Goal: Transaction & Acquisition: Purchase product/service

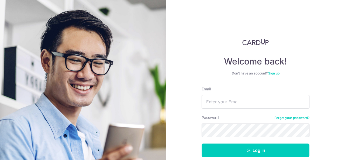
type input "davis.ngiam@gmail.com"
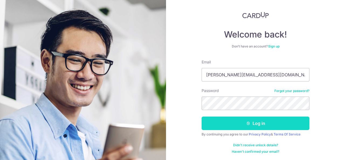
click at [232, 124] on button "Log in" at bounding box center [256, 122] width 108 height 13
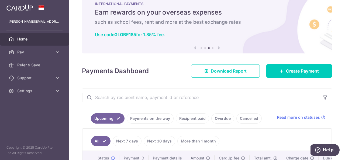
scroll to position [27, 0]
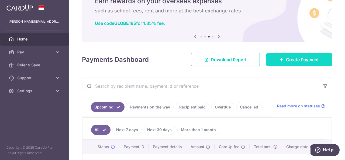
click at [279, 59] on icon at bounding box center [281, 59] width 4 height 4
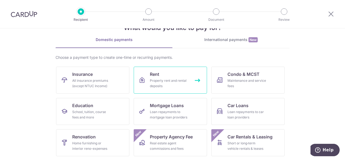
scroll to position [27, 0]
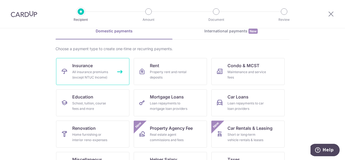
click at [85, 77] on div "All insurance premiums (except NTUC Income)" at bounding box center [91, 74] width 39 height 11
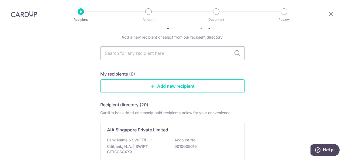
scroll to position [27, 0]
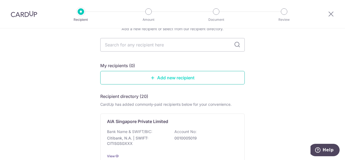
click at [181, 74] on link "Add new recipient" at bounding box center [172, 77] width 144 height 13
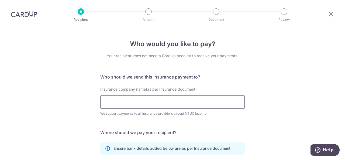
click at [150, 103] on input "Insurance company name(as per Insurance document)" at bounding box center [172, 101] width 144 height 13
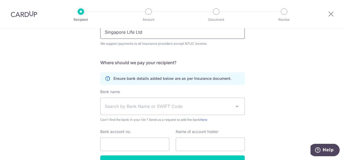
scroll to position [81, 0]
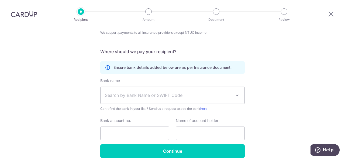
type input "Singapore Life Ltd"
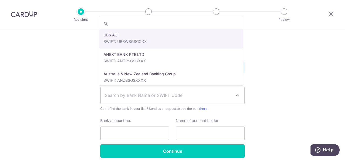
click at [169, 97] on span "Search by Bank Name or SWIFT Code" at bounding box center [168, 95] width 127 height 6
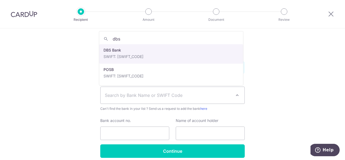
type input "dbs"
select select "6"
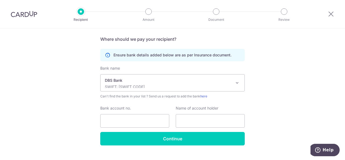
scroll to position [103, 0]
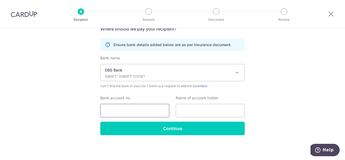
click at [139, 109] on input "Bank account no." at bounding box center [134, 110] width 69 height 13
type input "0039585950"
click at [182, 109] on input "text" at bounding box center [210, 110] width 69 height 13
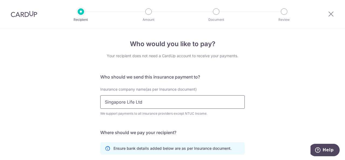
scroll to position [27, 0]
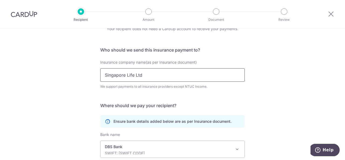
drag, startPoint x: 150, startPoint y: 74, endPoint x: 92, endPoint y: 73, distance: 57.4
click at [92, 73] on div "Who would you like to pay? Your recipient does not need a CardUp account to rec…" at bounding box center [172, 119] width 345 height 236
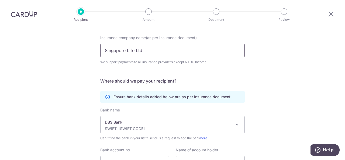
scroll to position [103, 0]
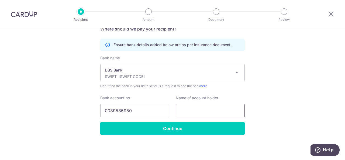
click at [193, 113] on input "text" at bounding box center [210, 110] width 69 height 13
paste input "Singapore Life Ltd"
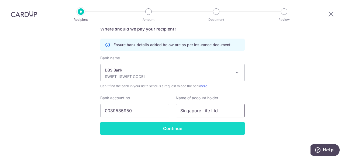
type input "Singapore Life Ltd"
click at [179, 126] on input "Continue" at bounding box center [172, 128] width 144 height 13
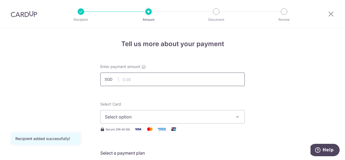
click at [170, 78] on input "text" at bounding box center [172, 78] width 144 height 13
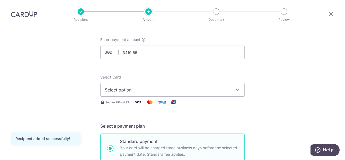
type input "3,410.65"
click at [185, 92] on span "Select option" at bounding box center [168, 90] width 126 height 6
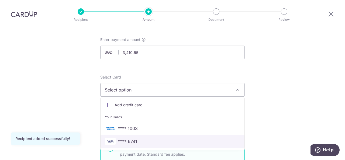
click at [131, 138] on span "**** 6741" at bounding box center [127, 141] width 19 height 6
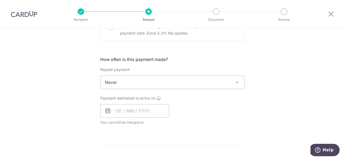
scroll to position [189, 0]
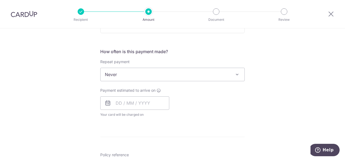
click at [236, 71] on span at bounding box center [237, 74] width 6 height 6
click at [269, 63] on div "Tell us more about your payment Enter payment amount SGD 3,410.65 3410.65 Recip…" at bounding box center [172, 83] width 345 height 487
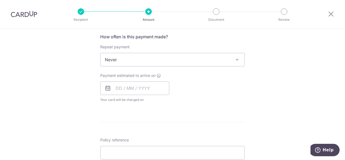
scroll to position [216, 0]
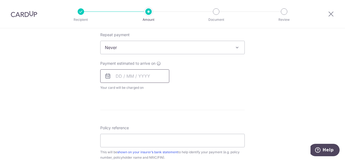
click at [150, 75] on input "text" at bounding box center [134, 75] width 69 height 13
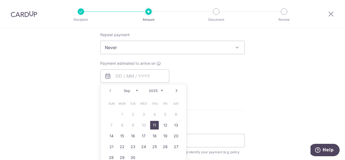
click at [153, 122] on link "11" at bounding box center [154, 125] width 9 height 9
type input "11/09/2025"
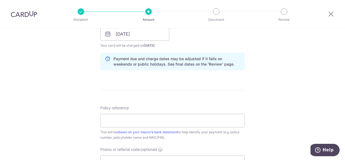
scroll to position [269, 0]
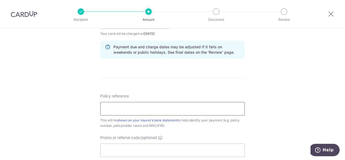
click at [126, 108] on input "Policy reference" at bounding box center [172, 108] width 144 height 13
paste input "81329175 Singlife Wholelife Plan Pr"
drag, startPoint x: 176, startPoint y: 108, endPoint x: 170, endPoint y: 108, distance: 6.5
click at [170, 108] on input "81329175 Singlife Wholelife Plan Pr" at bounding box center [172, 108] width 144 height 13
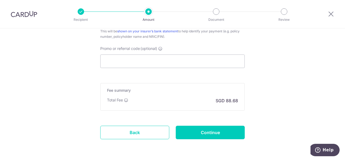
scroll to position [350, 0]
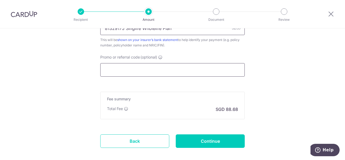
type input "81329175 Singlife Wholelife Plan"
click at [139, 73] on input "Promo or referral code (optional)" at bounding box center [172, 69] width 144 height 13
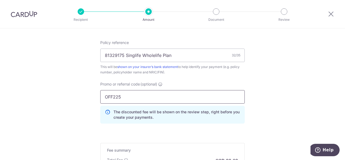
type input "OFF225"
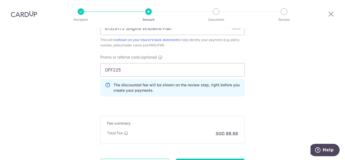
scroll to position [377, 0]
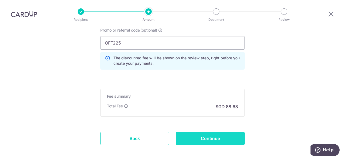
click at [209, 138] on input "Continue" at bounding box center [210, 138] width 69 height 13
type input "Create Schedule"
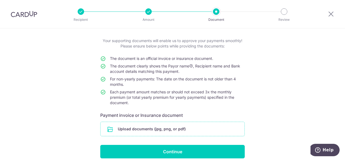
scroll to position [54, 0]
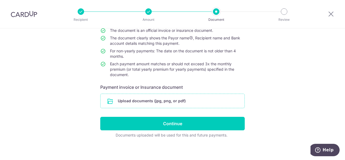
click at [170, 102] on input "file" at bounding box center [173, 101] width 144 height 14
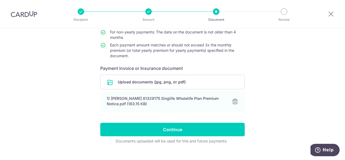
scroll to position [81, 0]
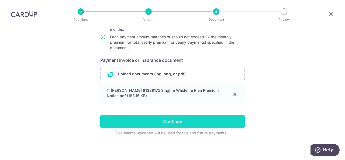
click at [190, 118] on input "Continue" at bounding box center [172, 121] width 144 height 13
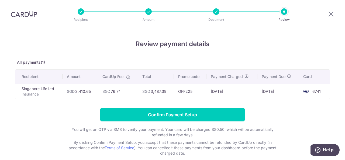
scroll to position [27, 0]
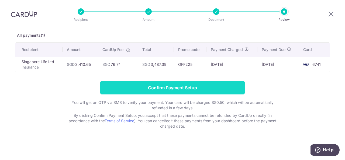
click at [153, 87] on input "Confirm Payment Setup" at bounding box center [172, 87] width 144 height 13
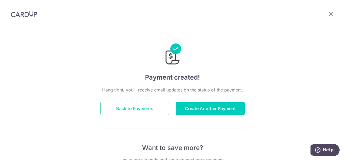
click at [161, 104] on button "Back to Payments" at bounding box center [134, 108] width 69 height 13
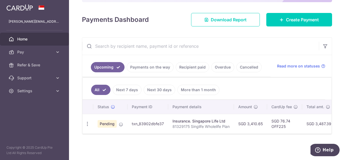
scroll to position [0, 7]
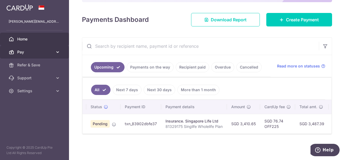
click at [64, 56] on link "Pay" at bounding box center [34, 52] width 69 height 13
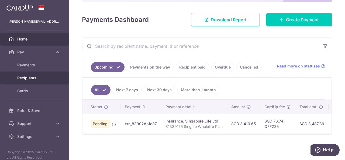
click at [37, 79] on span "Recipients" at bounding box center [35, 77] width 36 height 5
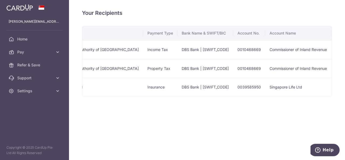
scroll to position [0, 58]
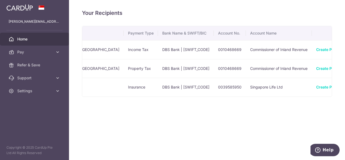
click at [27, 39] on span "Home" at bounding box center [35, 38] width 36 height 5
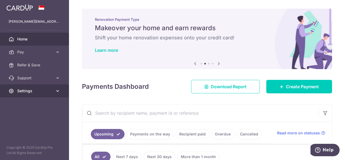
click at [50, 90] on span "Settings" at bounding box center [35, 90] width 36 height 5
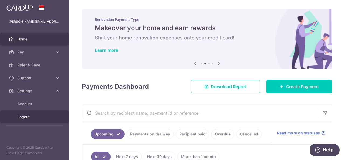
click at [20, 115] on span "Logout" at bounding box center [35, 116] width 36 height 5
